Goal: Check status: Check status

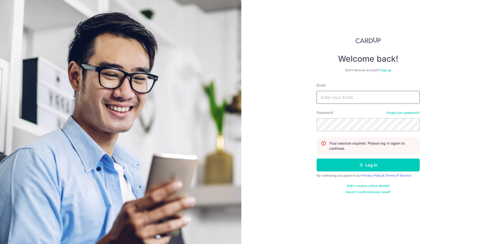
click at [346, 94] on input "Email" at bounding box center [368, 97] width 103 height 13
type input "[EMAIL_ADDRESS][DOMAIN_NAME]"
click at [317, 158] on button "Log in" at bounding box center [368, 164] width 103 height 13
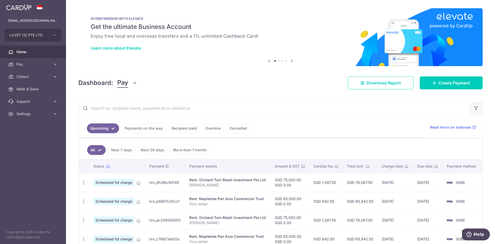
click at [471, 109] on button "button" at bounding box center [476, 108] width 12 height 12
click at [472, 108] on body "accounts@lovet.sg LOVET (S) PTE LTD LOVET (S) PTE LTD Home Pay Payments Recipie…" at bounding box center [247, 122] width 495 height 244
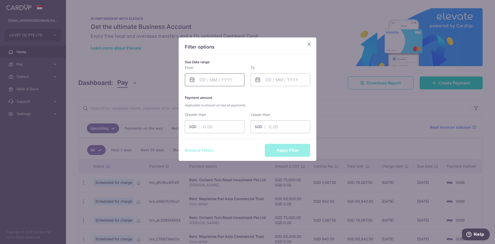
drag, startPoint x: 219, startPoint y: 86, endPoint x: 220, endPoint y: 80, distance: 6.5
click at [219, 86] on div "Due Date range From Please select valid date To Please select valid date Paymen…" at bounding box center [248, 97] width 138 height 85
click at [220, 80] on input "text" at bounding box center [215, 79] width 60 height 13
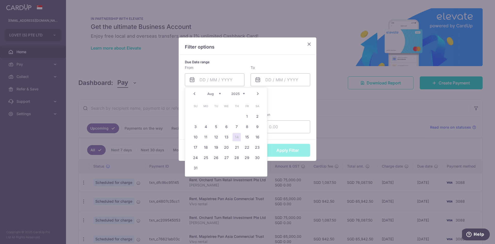
click at [215, 92] on select "Jan Feb Mar Apr May Jun Jul Aug Sep Oct Nov Dec" at bounding box center [214, 94] width 14 height 4
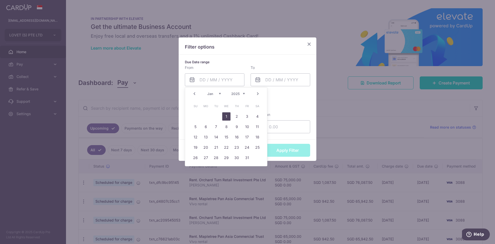
click at [229, 115] on link "1" at bounding box center [226, 116] width 8 height 8
type input "01/01/2025"
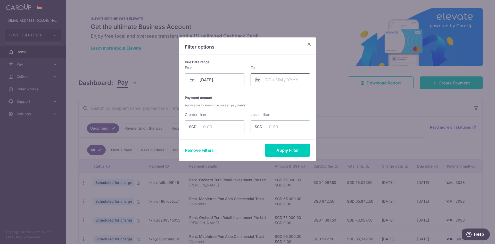
click at [271, 82] on input "text" at bounding box center [281, 79] width 60 height 13
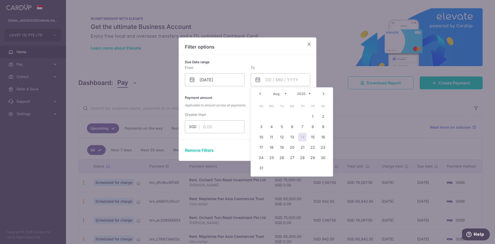
click at [279, 93] on select "Jan Feb Mar Apr May Jun Jul Aug Sep Oct Nov Dec" at bounding box center [280, 94] width 14 height 4
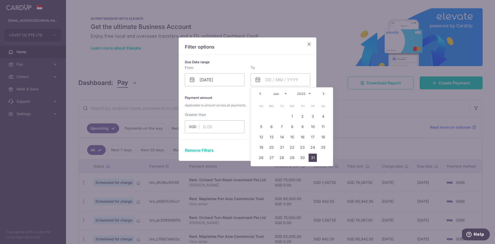
click at [315, 156] on link "31" at bounding box center [313, 157] width 8 height 8
type input "31/01/2025"
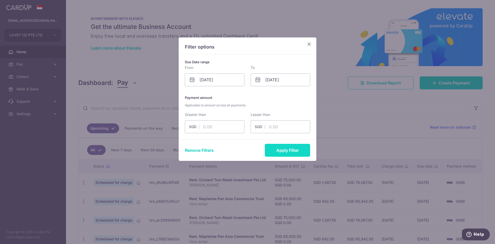
click at [288, 148] on button "Apply Filter" at bounding box center [287, 150] width 45 height 13
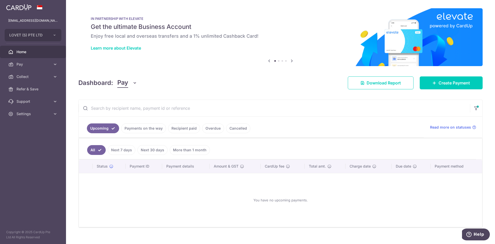
click at [182, 127] on link "Recipient paid" at bounding box center [184, 128] width 32 height 10
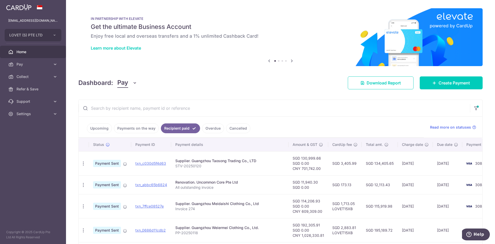
click at [115, 103] on input "text" at bounding box center [275, 108] width 392 height 17
paste input "PP-20241224"
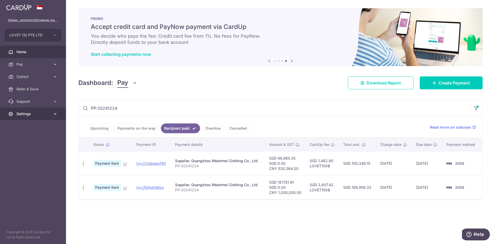
drag, startPoint x: 118, startPoint y: 108, endPoint x: 61, endPoint y: 114, distance: 57.1
click at [64, 115] on main "accounts@lovet.sg LOVET (S) PTE LTD LOVET (S) PTE LTD Home Pay Payments Recipie…" at bounding box center [247, 122] width 495 height 244
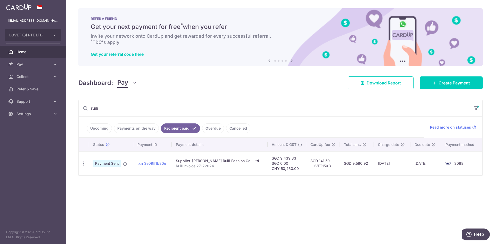
click at [160, 166] on td "txn_3e09ff1b80e" at bounding box center [152, 163] width 39 height 24
click at [162, 163] on link "txn_3e09ff1b80e" at bounding box center [152, 163] width 29 height 4
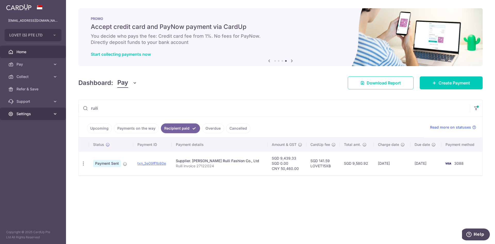
drag, startPoint x: 144, startPoint y: 106, endPoint x: 52, endPoint y: 110, distance: 91.4
click at [52, 110] on main "accounts@lovet.sg LOVET (S) PTE LTD LOVET (S) PTE LTD Home Pay Payments Recipie…" at bounding box center [247, 122] width 495 height 244
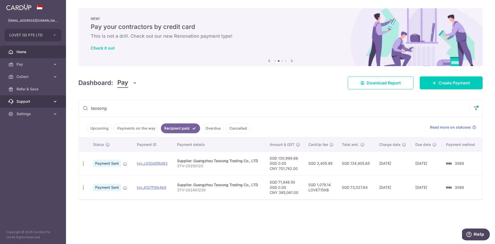
drag, startPoint x: 118, startPoint y: 106, endPoint x: 21, endPoint y: 106, distance: 97.8
click at [21, 106] on main "accounts@lovet.sg LOVET (S) PTE LTD LOVET (S) PTE LTD Home Pay Payments Recipie…" at bounding box center [247, 122] width 495 height 244
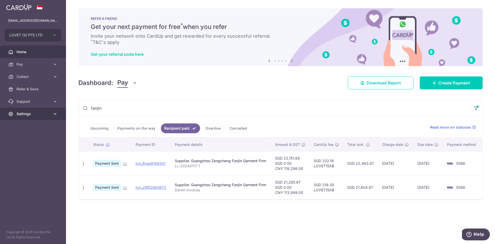
drag, startPoint x: 128, startPoint y: 105, endPoint x: 43, endPoint y: 108, distance: 85.4
click at [43, 108] on main "accounts@lovet.sg LOVET (S) PTE LTD LOVET (S) PTE LTD Home Pay Payments Recipie…" at bounding box center [247, 122] width 495 height 244
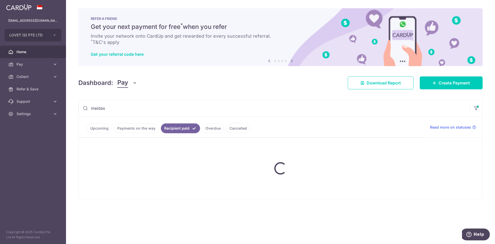
type input "meidas"
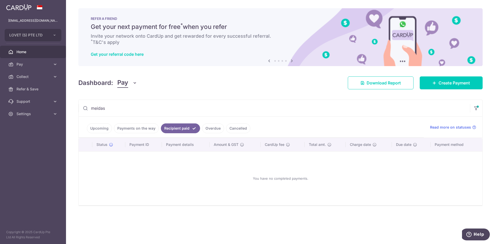
click at [125, 109] on input "meidas" at bounding box center [275, 108] width 392 height 17
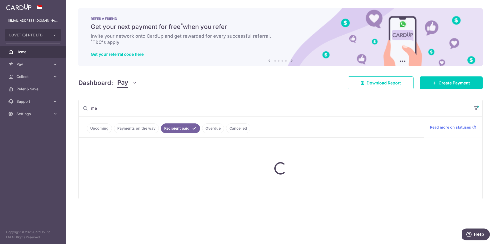
type input "m"
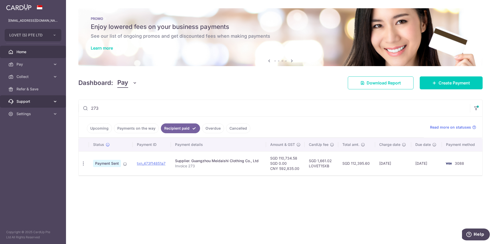
drag, startPoint x: 106, startPoint y: 109, endPoint x: 64, endPoint y: 103, distance: 42.5
click at [65, 104] on main "accounts@lovet.sg LOVET (S) PTE LTD LOVET (S) PTE LTD Home Pay Payments Recipie…" at bounding box center [247, 122] width 495 height 244
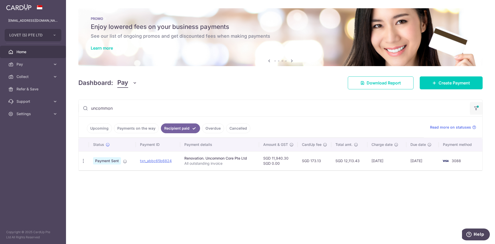
type input "uncommon"
click at [473, 109] on button "button" at bounding box center [476, 108] width 12 height 13
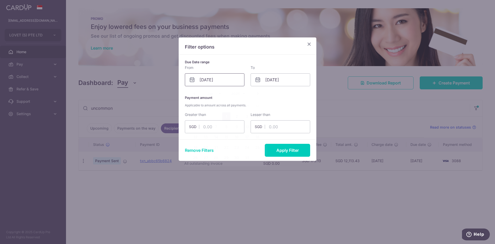
click at [219, 84] on input "01/01/2025" at bounding box center [215, 79] width 60 height 13
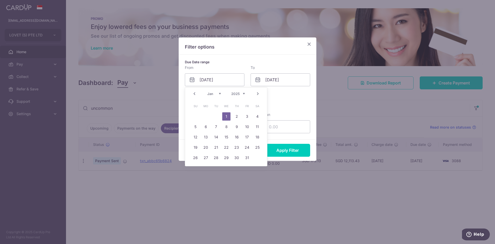
click at [237, 95] on select "2015 2016 2017 2018 2019 2020 2021 2022 2023 2024 2025 2026 2027 2028 2029 2030…" at bounding box center [238, 94] width 14 height 4
click at [206, 116] on link "1" at bounding box center [206, 116] width 8 height 8
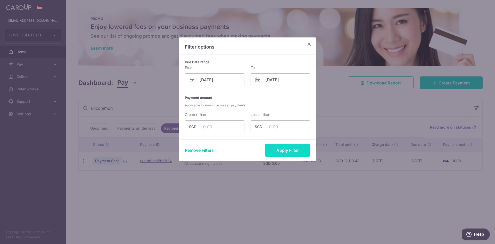
click at [296, 152] on button "Apply Filter" at bounding box center [287, 150] width 45 height 13
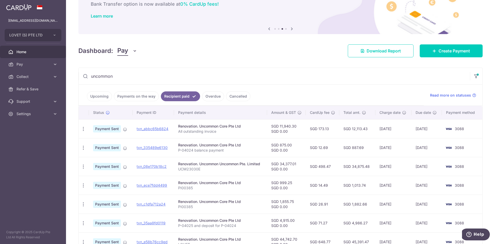
scroll to position [30, 0]
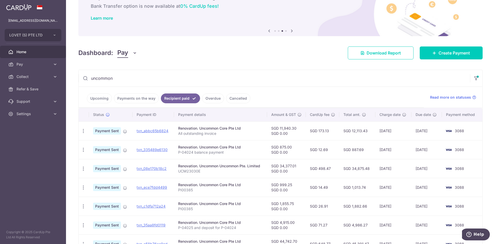
click at [470, 81] on div at bounding box center [476, 78] width 12 height 17
click at [477, 78] on button "button" at bounding box center [476, 78] width 12 height 13
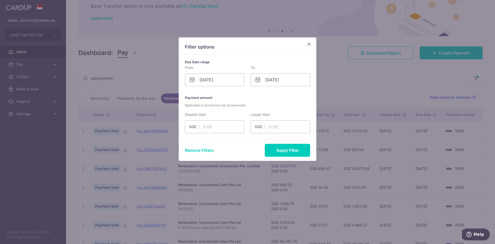
click at [208, 90] on div "Due Date range From 01/01/2024 Please select valid date To 31/01/2025 Please se…" at bounding box center [248, 97] width 138 height 85
click at [213, 83] on input "01/01/2024" at bounding box center [215, 79] width 60 height 13
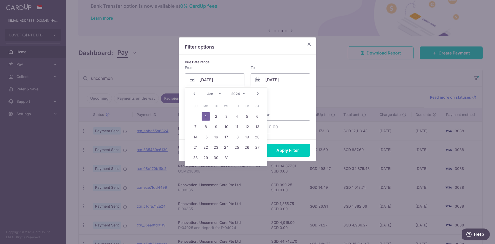
click at [247, 94] on div "Prev Next Jan Feb Mar Apr May Jun Jul Aug Sep Oct Nov Dec 2014 2015 2016 2017 2…" at bounding box center [226, 93] width 82 height 12
click at [240, 94] on select "2014 2015 2016 2017 2018 2019 2020 2021 2022 2023 2024 2025 2026 2027 2028 2029…" at bounding box center [238, 94] width 14 height 4
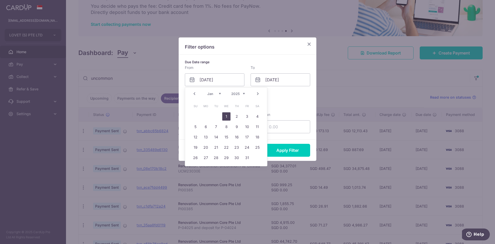
click at [225, 113] on link "1" at bounding box center [226, 116] width 8 height 8
type input "01/01/2025"
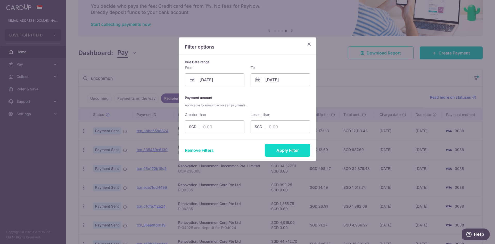
click at [271, 149] on button "Apply Filter" at bounding box center [287, 150] width 45 height 13
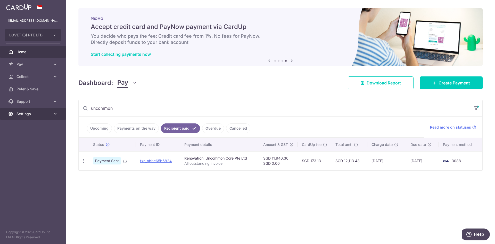
drag, startPoint x: 121, startPoint y: 109, endPoint x: 46, endPoint y: 117, distance: 75.1
click at [78, 109] on div "× Pause Schedule Pause all future payments in this series Pause just this one p…" at bounding box center [280, 122] width 429 height 244
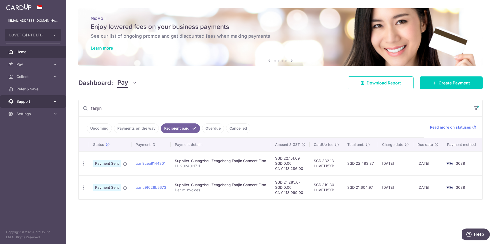
drag, startPoint x: 127, startPoint y: 103, endPoint x: 37, endPoint y: 107, distance: 90.9
click at [37, 107] on main "accounts@lovet.sg LOVET (S) PTE LTD LOVET (S) PTE LTD Home Pay Payments Recipie…" at bounding box center [247, 122] width 495 height 244
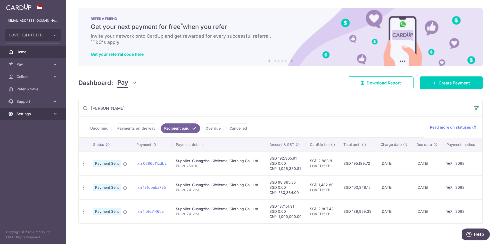
drag, startPoint x: 114, startPoint y: 112, endPoint x: 55, endPoint y: 110, distance: 58.9
click at [66, 112] on div "× Pause Schedule Pause all future payments in this series Pause just this one p…" at bounding box center [280, 122] width 429 height 244
paste input "STV-20250120"
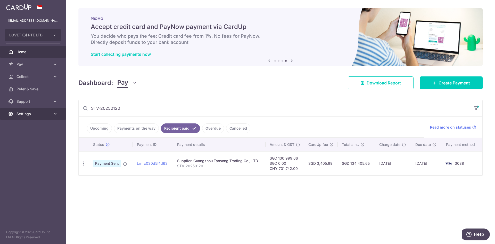
drag, startPoint x: 123, startPoint y: 109, endPoint x: 59, endPoint y: 108, distance: 64.5
click at [59, 111] on main "accounts@lovet.sg LOVET (S) PTE LTD LOVET (S) PTE LTD Home Pay Payments Recipie…" at bounding box center [247, 122] width 495 height 244
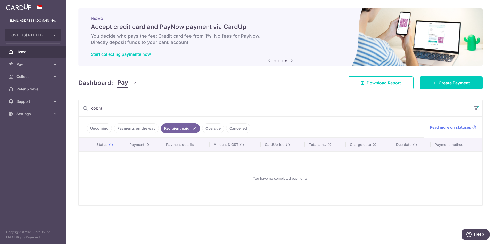
type input "cobra"
click at [475, 108] on icon "button" at bounding box center [476, 107] width 5 height 2
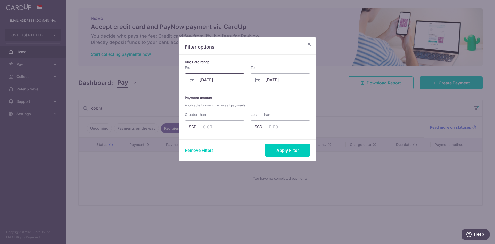
click at [222, 82] on input "01/01/2025" at bounding box center [215, 79] width 60 height 13
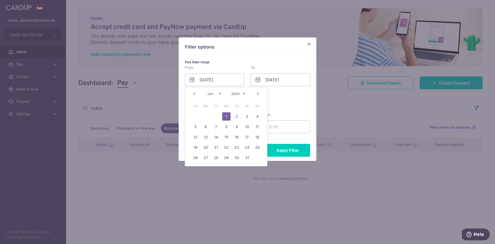
click at [204, 96] on div "Prev Next Jan Feb Mar Apr May Jun Jul Aug Sep Oct Nov Dec 2015 2016 2017 2018 2…" at bounding box center [226, 93] width 82 height 12
click at [211, 94] on select "Jan Feb Mar Apr May Jun Jul Aug Sep Oct Nov Dec" at bounding box center [214, 94] width 14 height 4
click at [195, 117] on link "1" at bounding box center [195, 116] width 8 height 8
type input "01/06/2025"
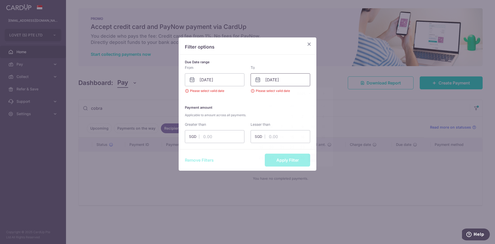
click at [286, 82] on input "31/01/2025" at bounding box center [281, 79] width 60 height 13
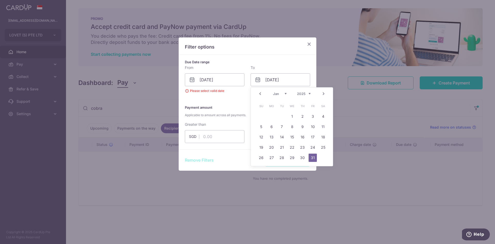
click at [282, 94] on select "Jan Feb Mar Apr May Jun Jul Aug Sep Oct Nov Dec" at bounding box center [280, 94] width 14 height 4
click at [273, 157] on link "30" at bounding box center [272, 157] width 8 height 8
type input "30/06/2025"
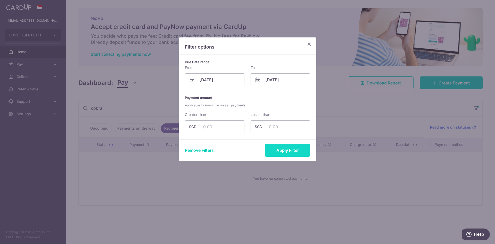
click at [294, 149] on button "Apply Filter" at bounding box center [287, 150] width 45 height 13
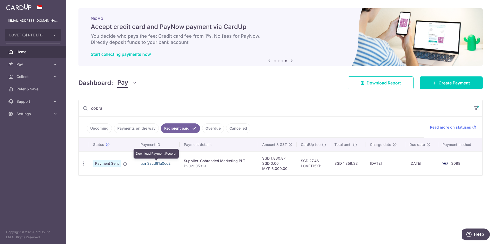
click at [151, 164] on link "txn_3acd91a0cc2" at bounding box center [156, 163] width 30 height 4
